Goal: Task Accomplishment & Management: Use online tool/utility

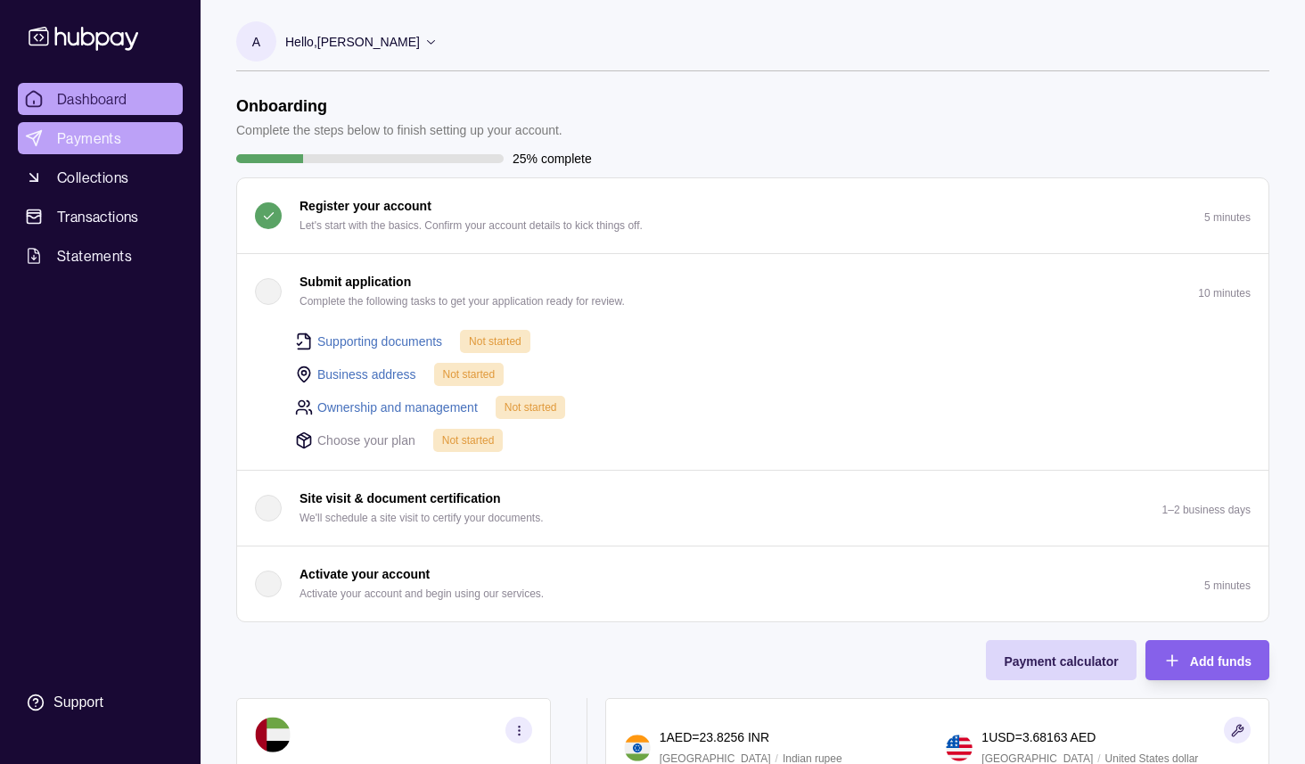
click at [100, 141] on span "Payments" at bounding box center [89, 137] width 64 height 21
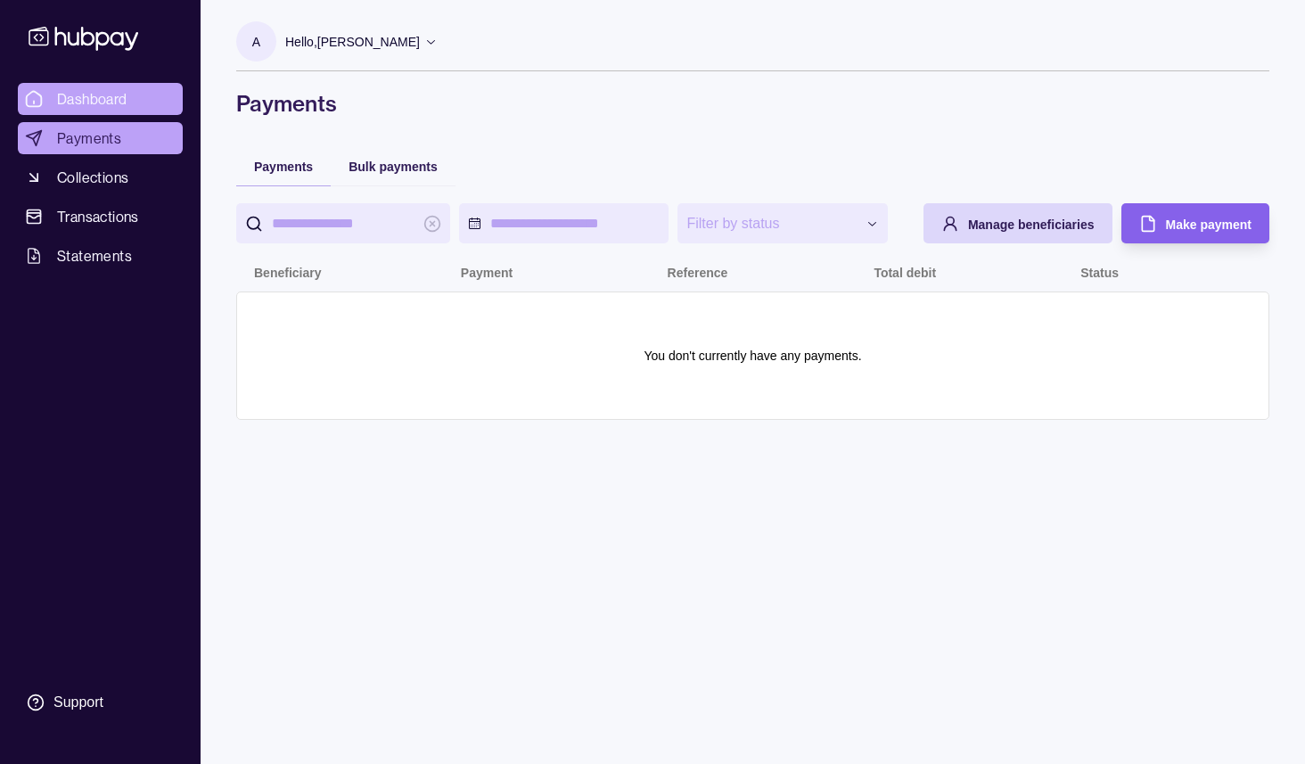
click at [110, 94] on span "Dashboard" at bounding box center [92, 98] width 70 height 21
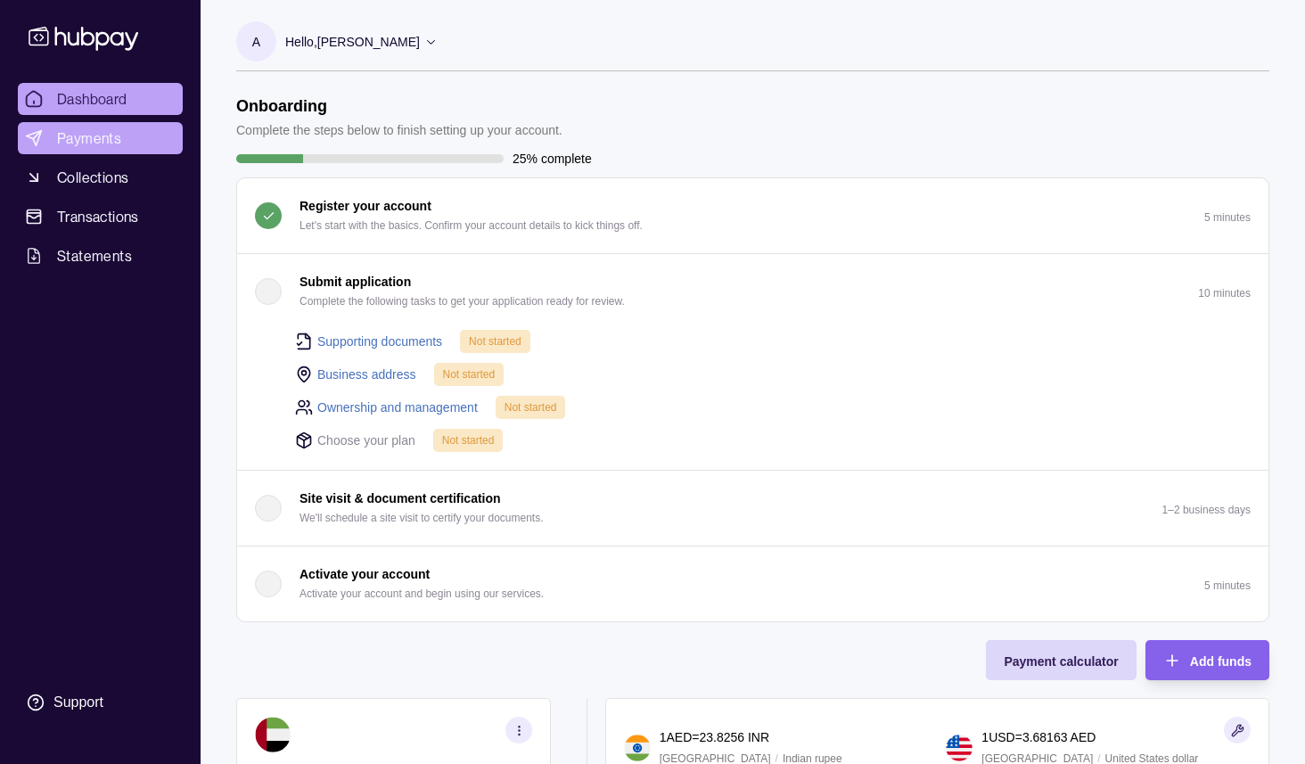
click at [89, 135] on span "Payments" at bounding box center [89, 137] width 64 height 21
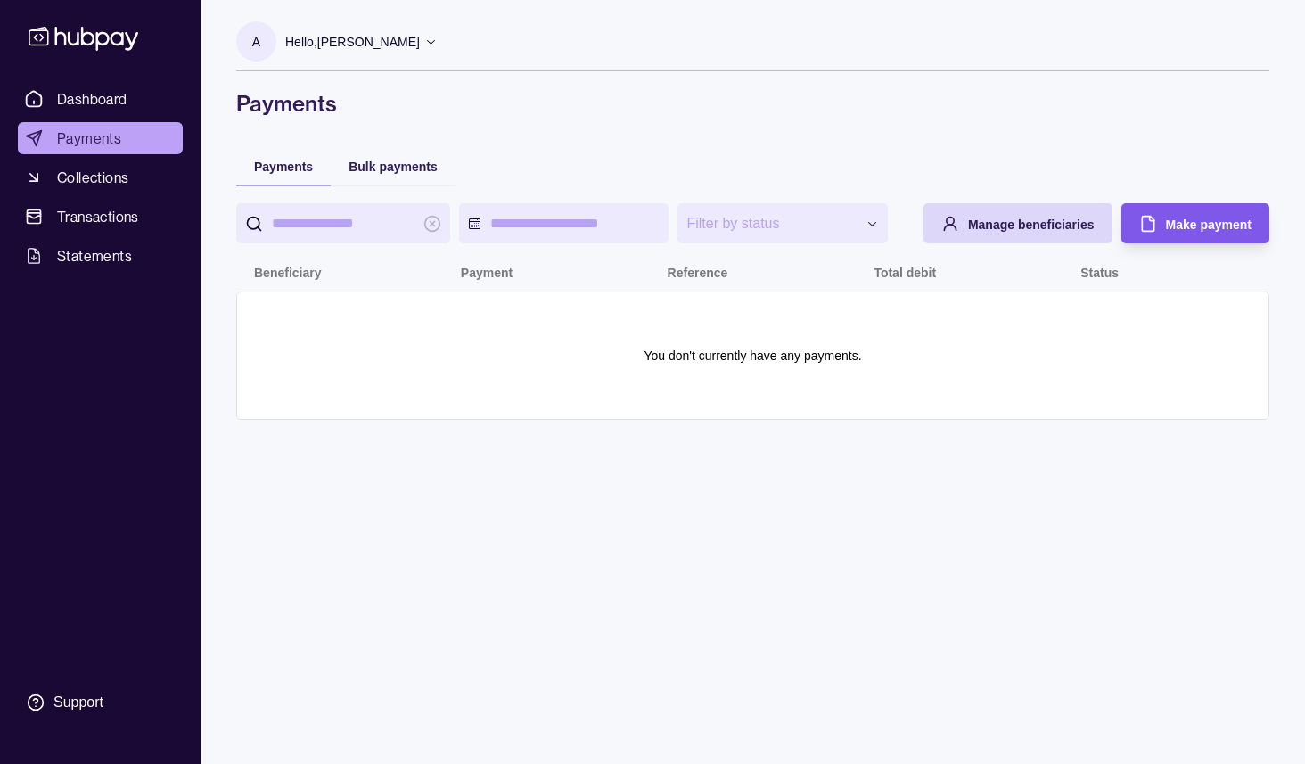
click at [1175, 226] on span "Make payment" at bounding box center [1209, 225] width 86 height 14
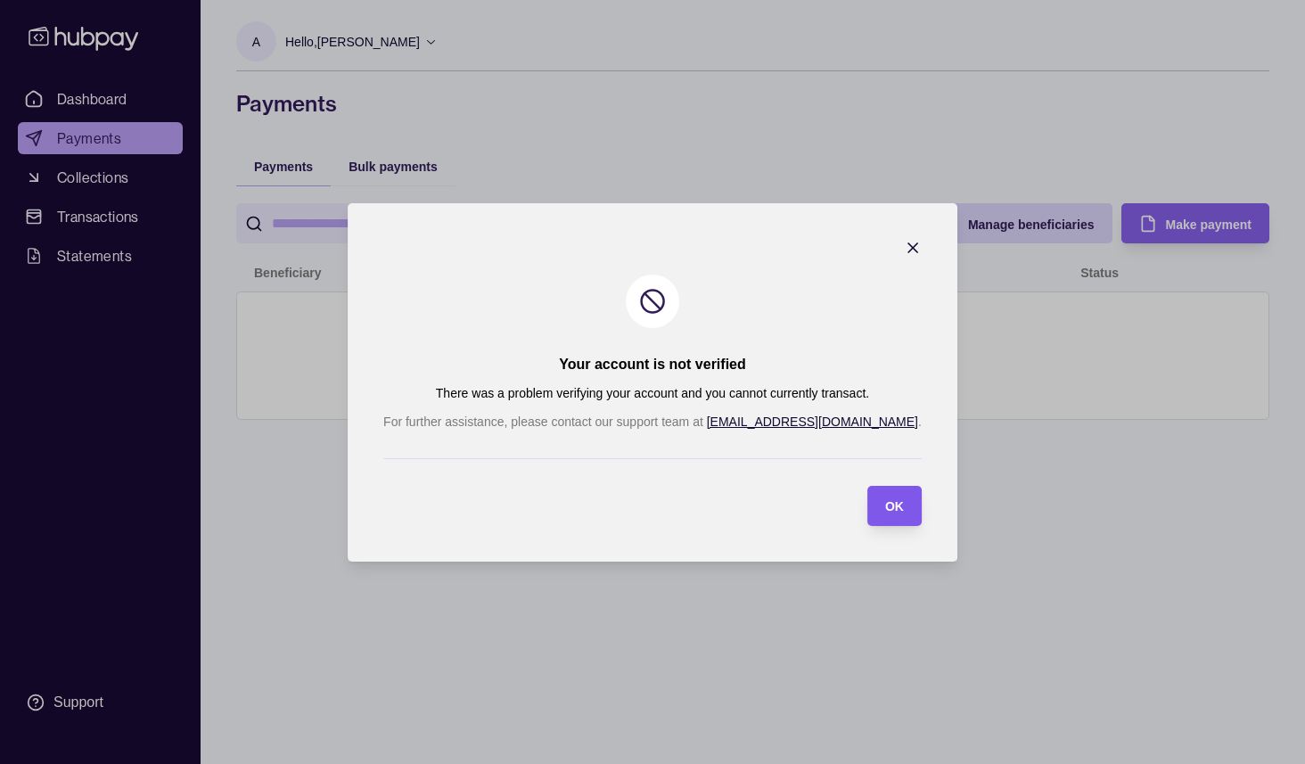
click at [885, 505] on span "OK" at bounding box center [894, 506] width 19 height 14
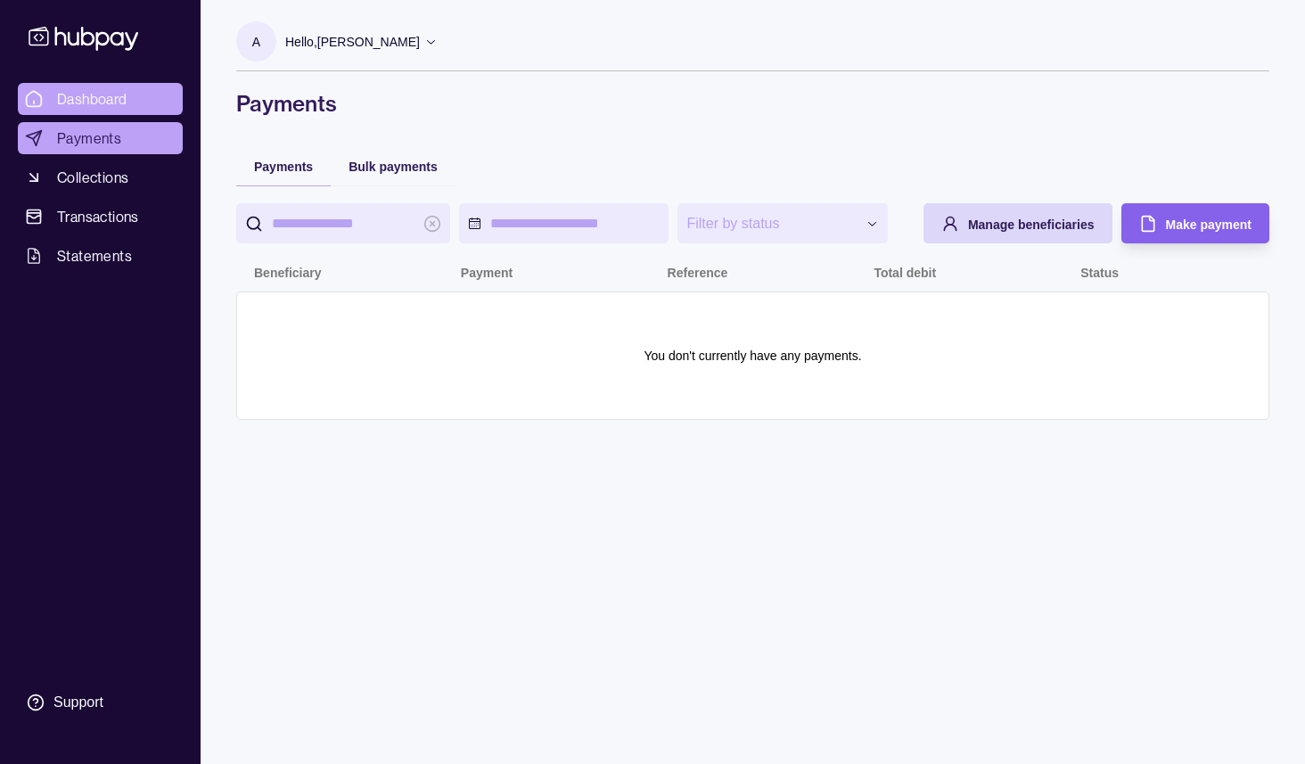
click at [91, 96] on span "Dashboard" at bounding box center [92, 98] width 70 height 21
